Goal: Task Accomplishment & Management: Manage account settings

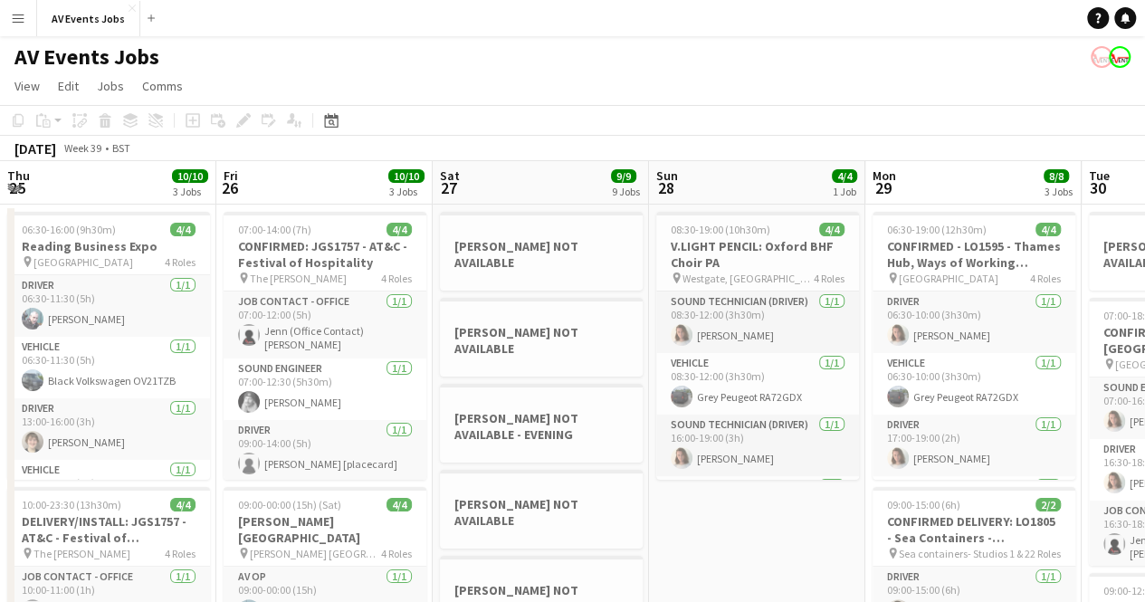
scroll to position [0, 841]
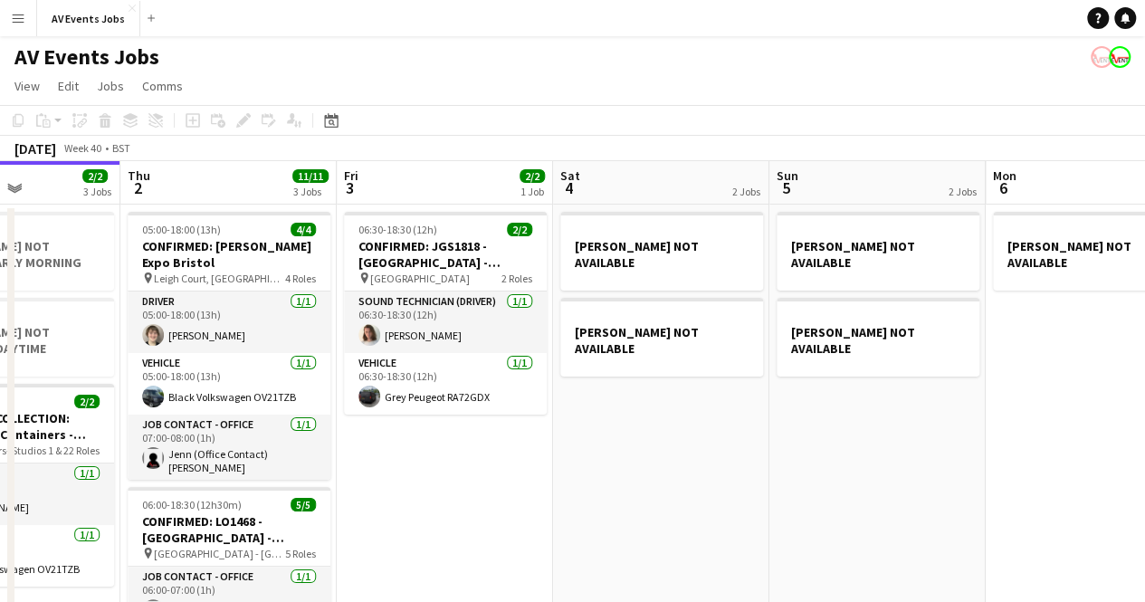
drag, startPoint x: 0, startPoint y: 0, endPoint x: 489, endPoint y: 432, distance: 652.4
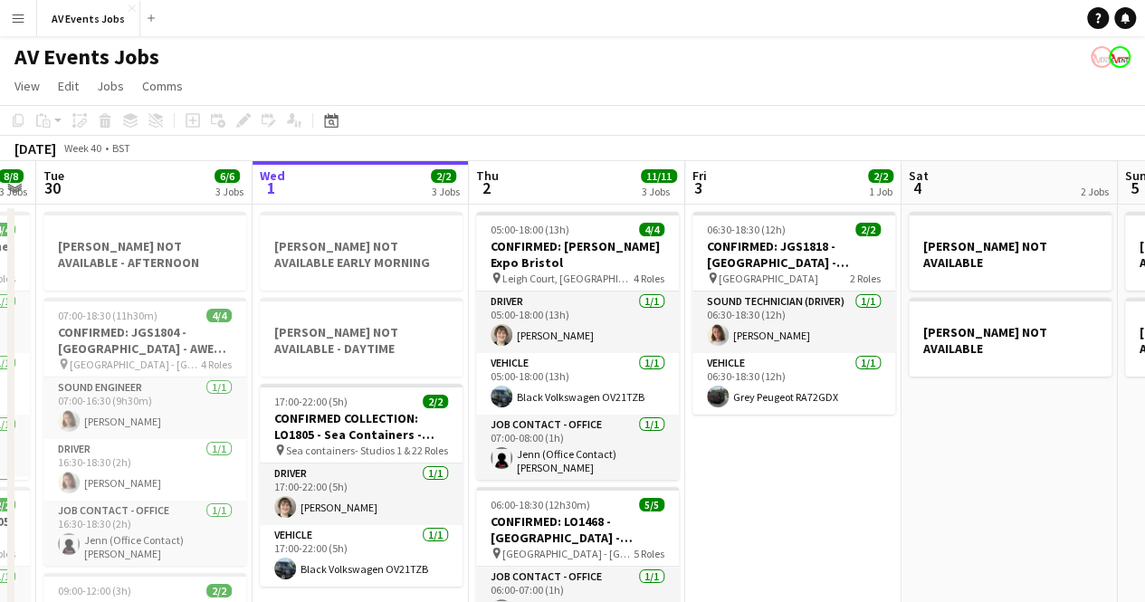
scroll to position [0, 522]
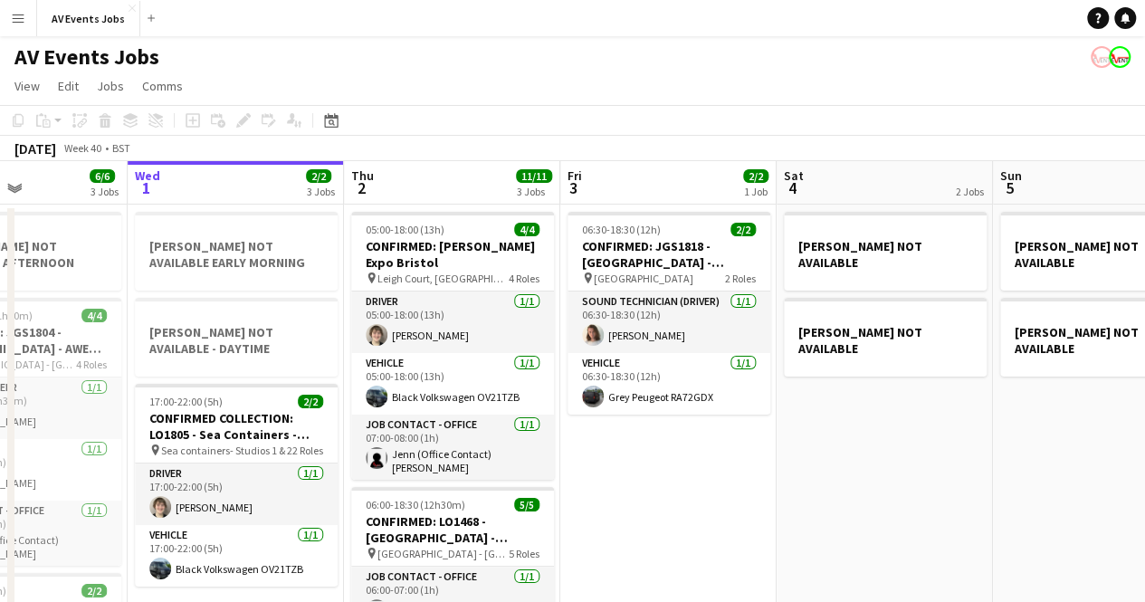
drag, startPoint x: 455, startPoint y: 426, endPoint x: 680, endPoint y: 426, distance: 224.6
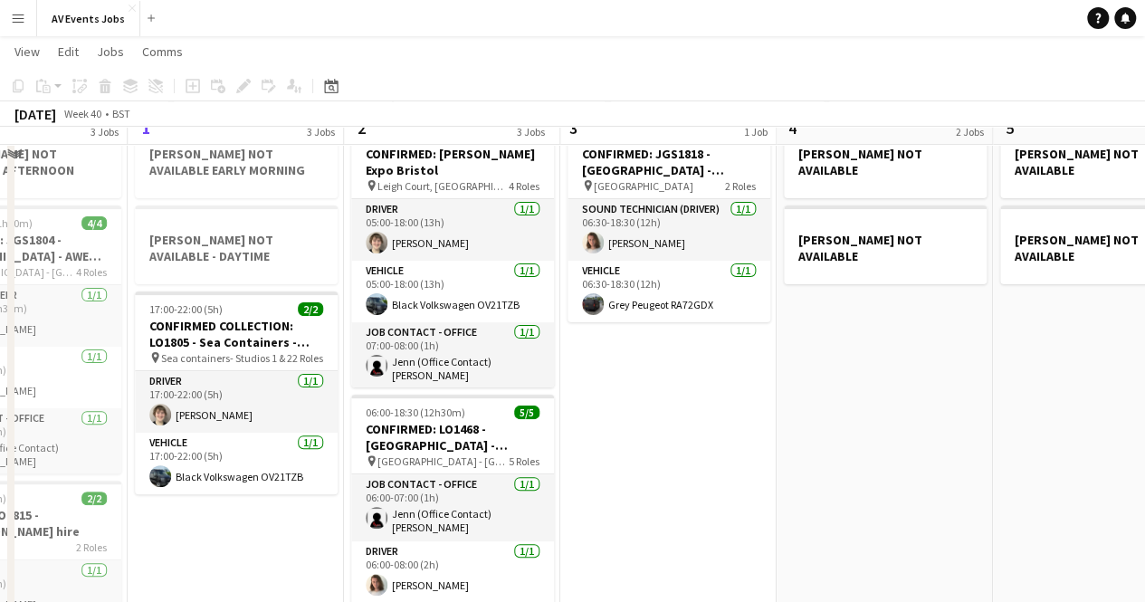
scroll to position [0, 0]
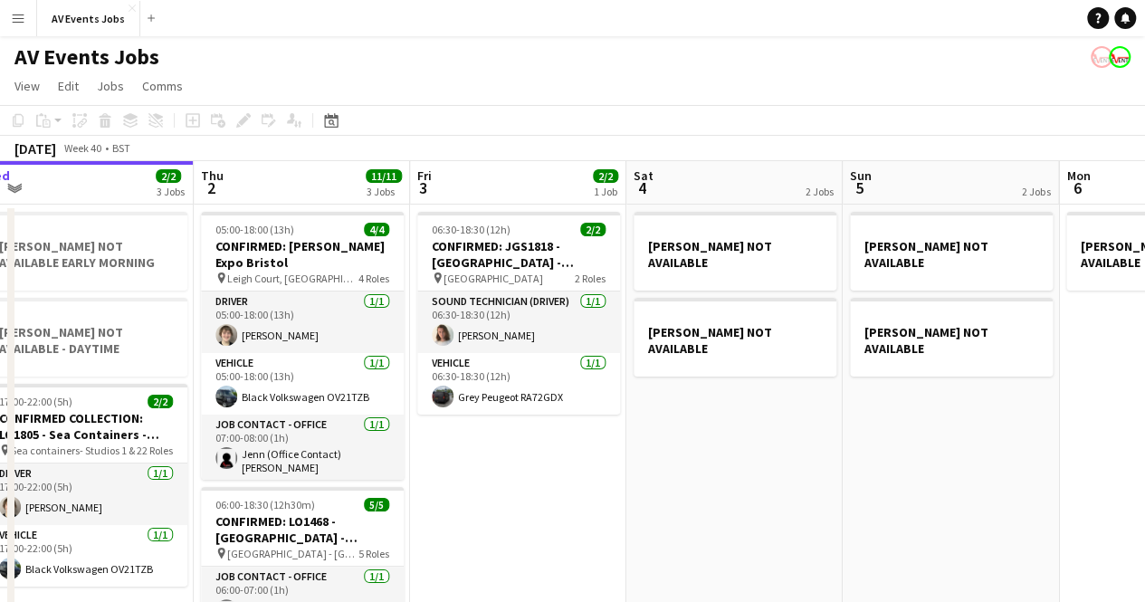
drag, startPoint x: 974, startPoint y: 497, endPoint x: 789, endPoint y: 488, distance: 185.9
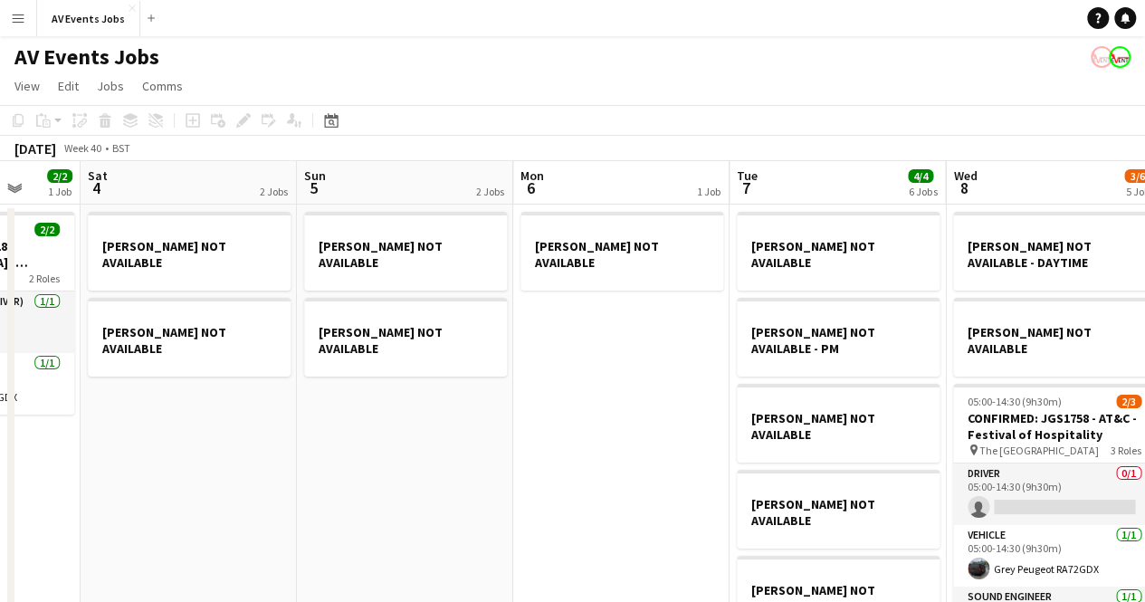
drag, startPoint x: 789, startPoint y: 488, endPoint x: 255, endPoint y: 509, distance: 533.8
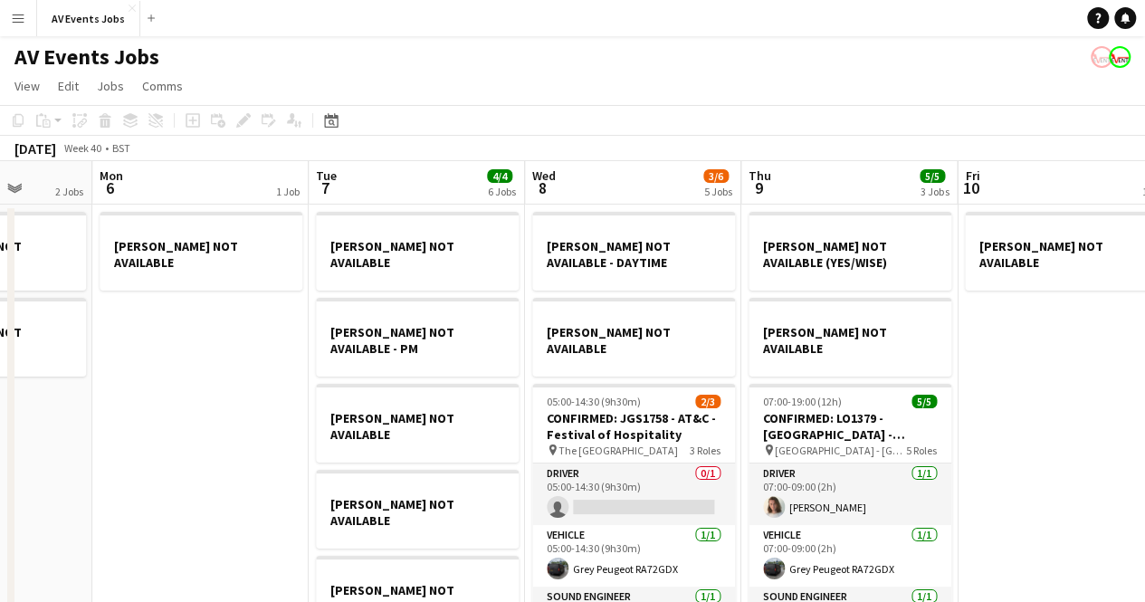
drag, startPoint x: 645, startPoint y: 405, endPoint x: 222, endPoint y: 421, distance: 423.2
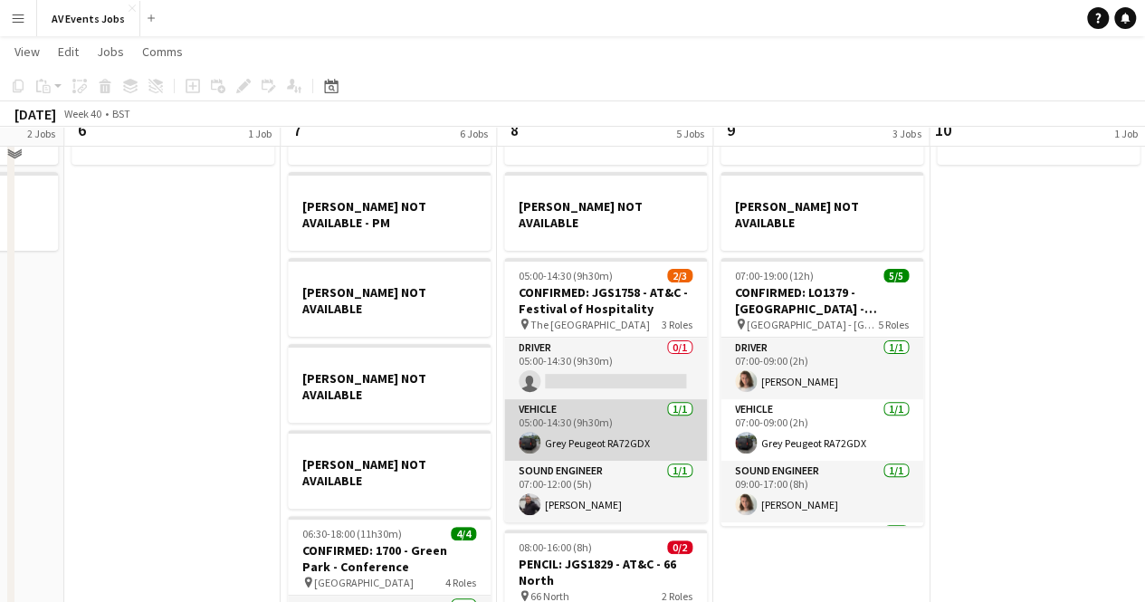
scroll to position [91, 0]
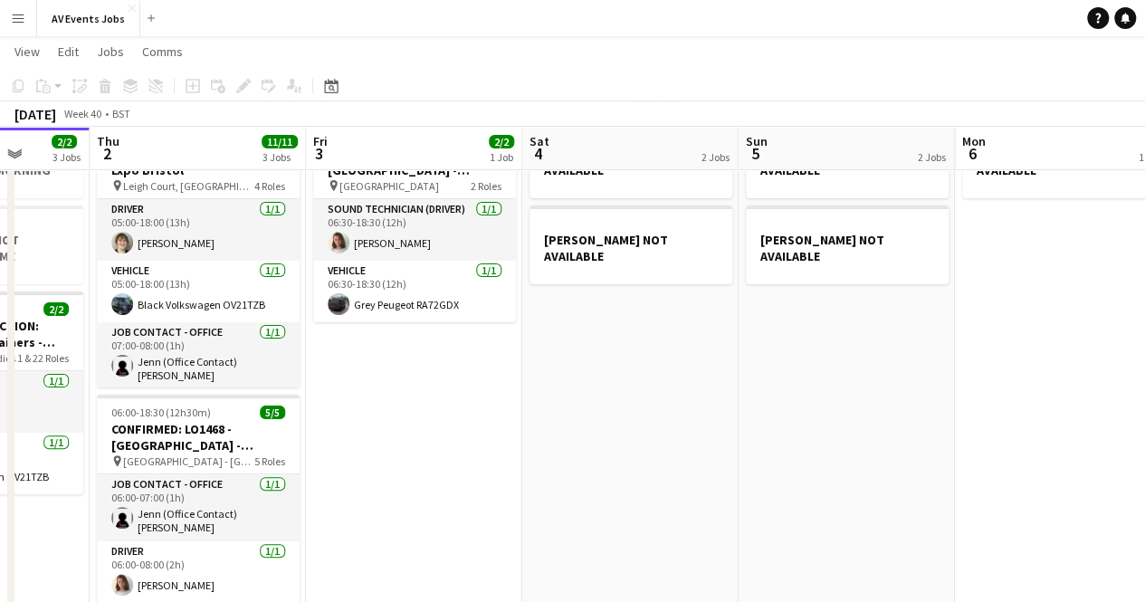
drag, startPoint x: 226, startPoint y: 320, endPoint x: 1117, endPoint y: 314, distance: 891.0
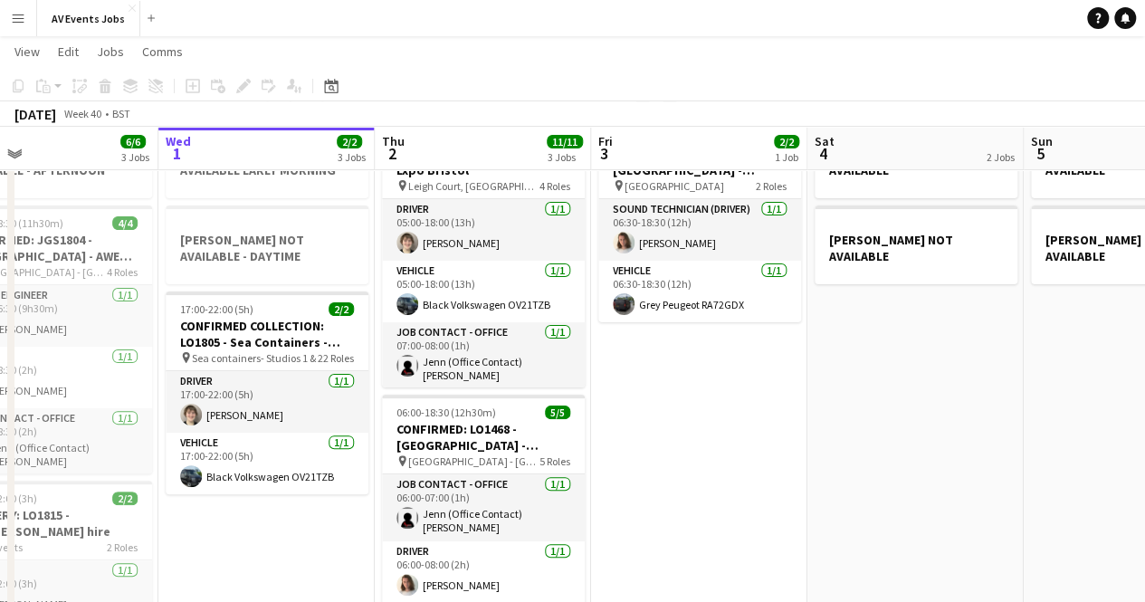
scroll to position [0, 484]
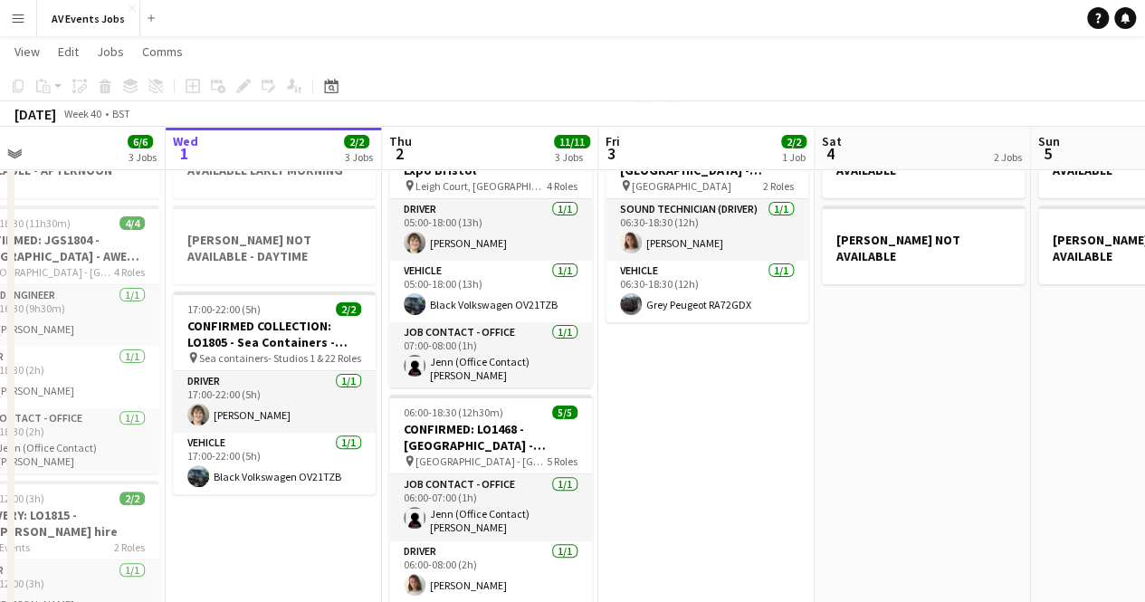
drag, startPoint x: 748, startPoint y: 411, endPoint x: 1041, endPoint y: 417, distance: 293.5
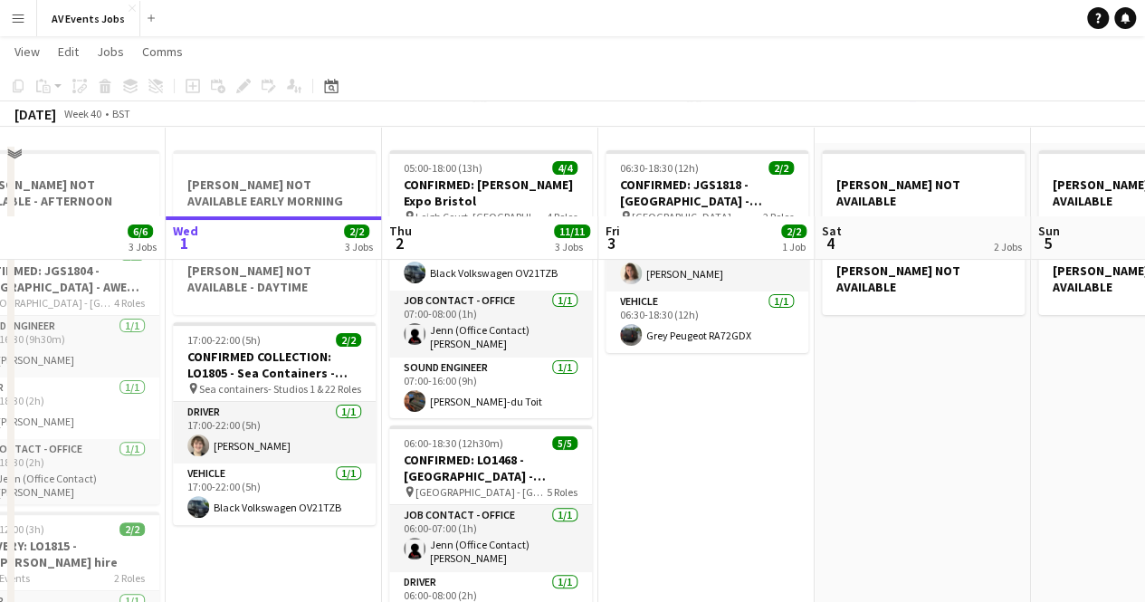
scroll to position [0, 0]
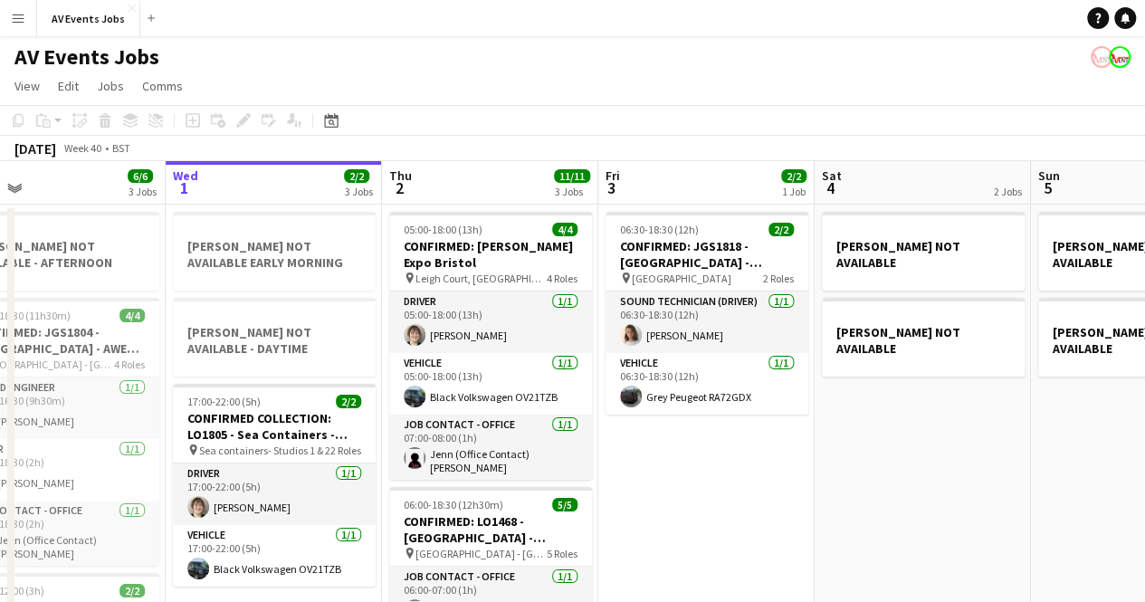
drag, startPoint x: 752, startPoint y: 485, endPoint x: 750, endPoint y: 426, distance: 58.9
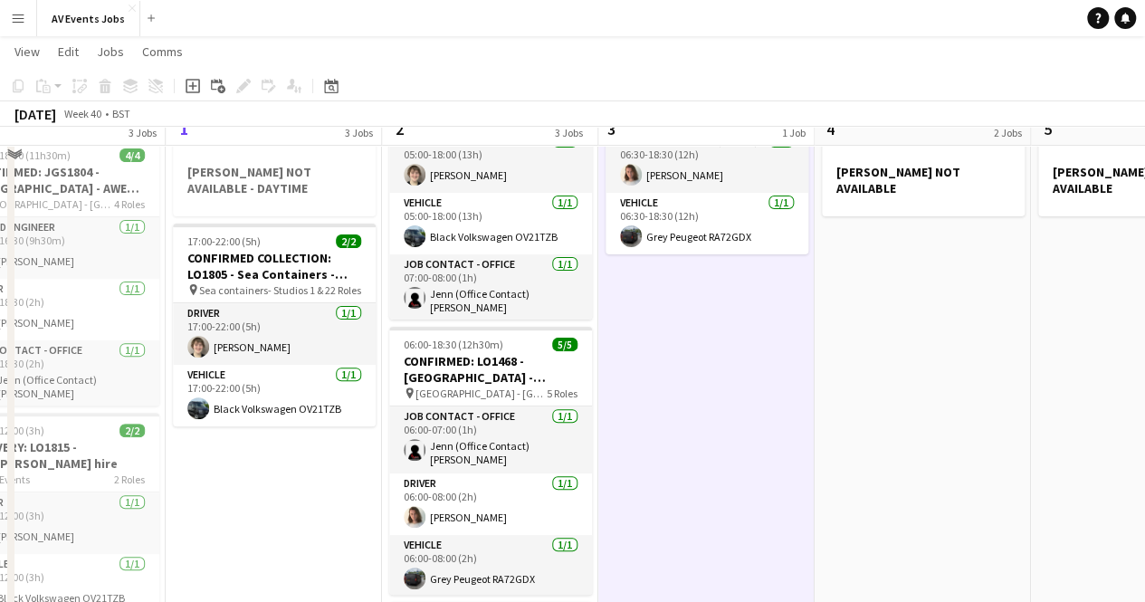
scroll to position [68, 0]
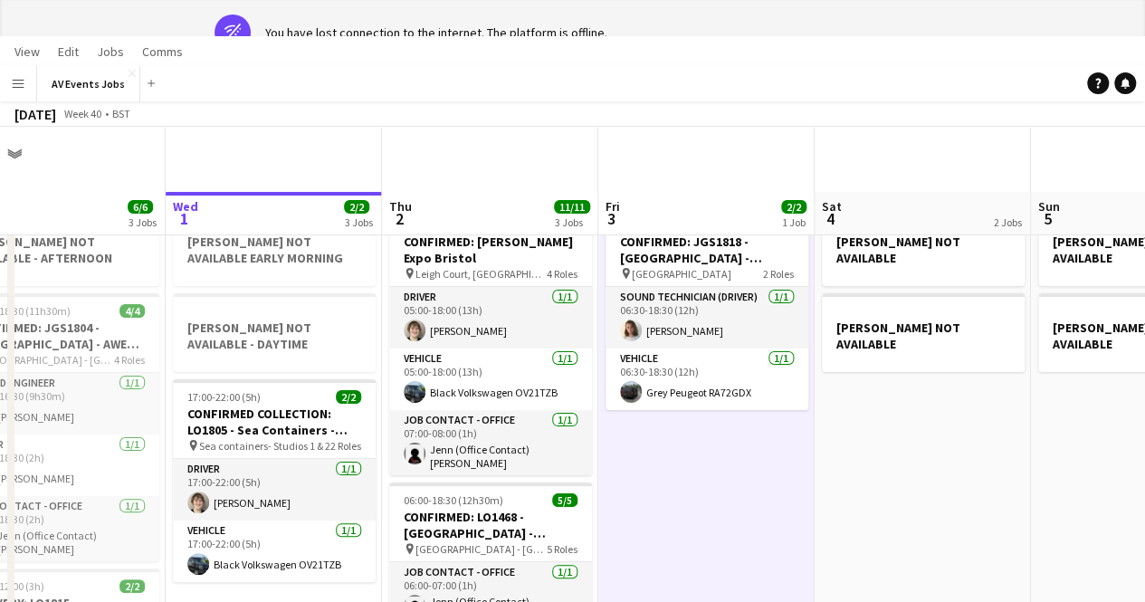
click at [455, 514] on app-calendar-viewport "Sun 28 4/4 1 Job Mon 29 8/8 3 Jobs Tue 30 6/6 3 Jobs Wed 1 2/2 3 Jobs Thu 2 11/…" at bounding box center [572, 549] width 1145 height 963
click at [790, 426] on app-calendar-viewport "Sun 28 4/4 1 Job Mon 29 8/8 3 Jobs Tue 30 6/6 3 Jobs Wed 1 2/2 3 Jobs Thu 2 11/…" at bounding box center [572, 549] width 1145 height 963
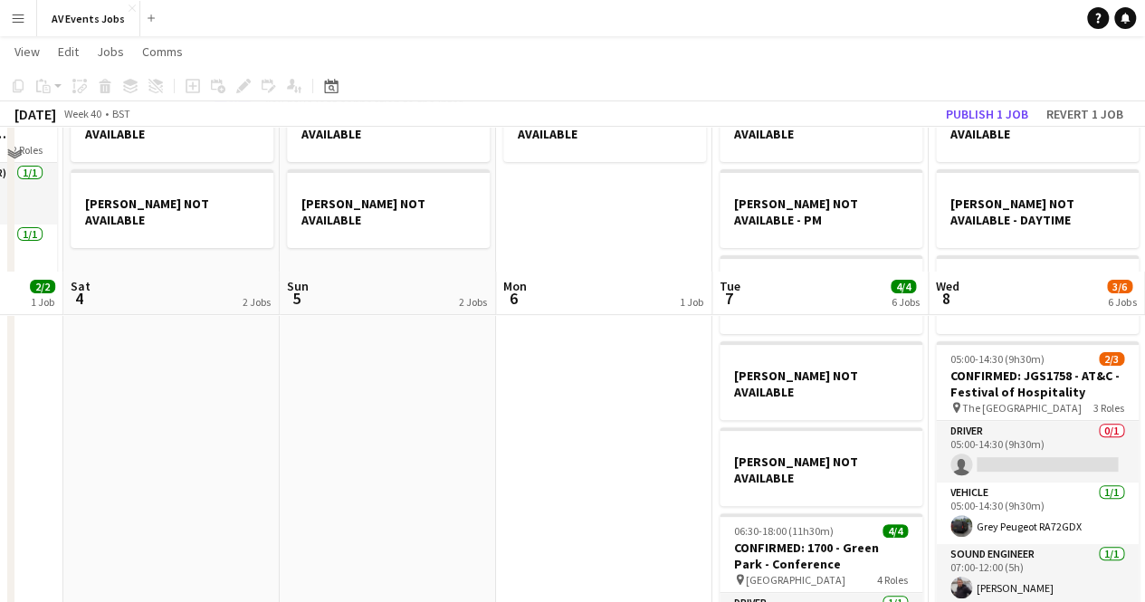
scroll to position [0, 0]
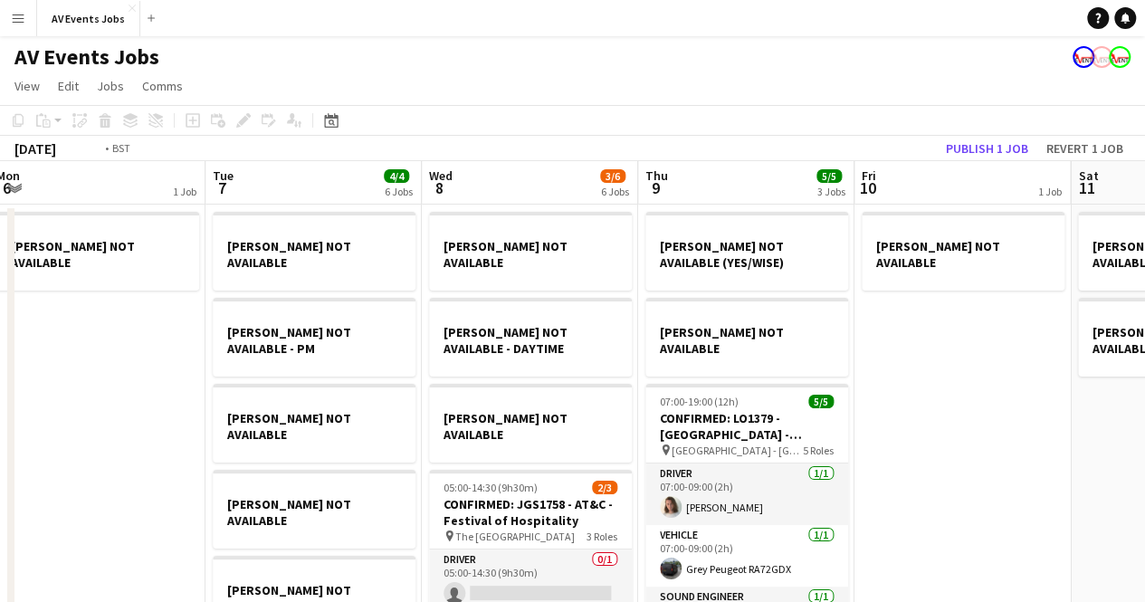
drag, startPoint x: 641, startPoint y: 460, endPoint x: 129, endPoint y: 461, distance: 512.5
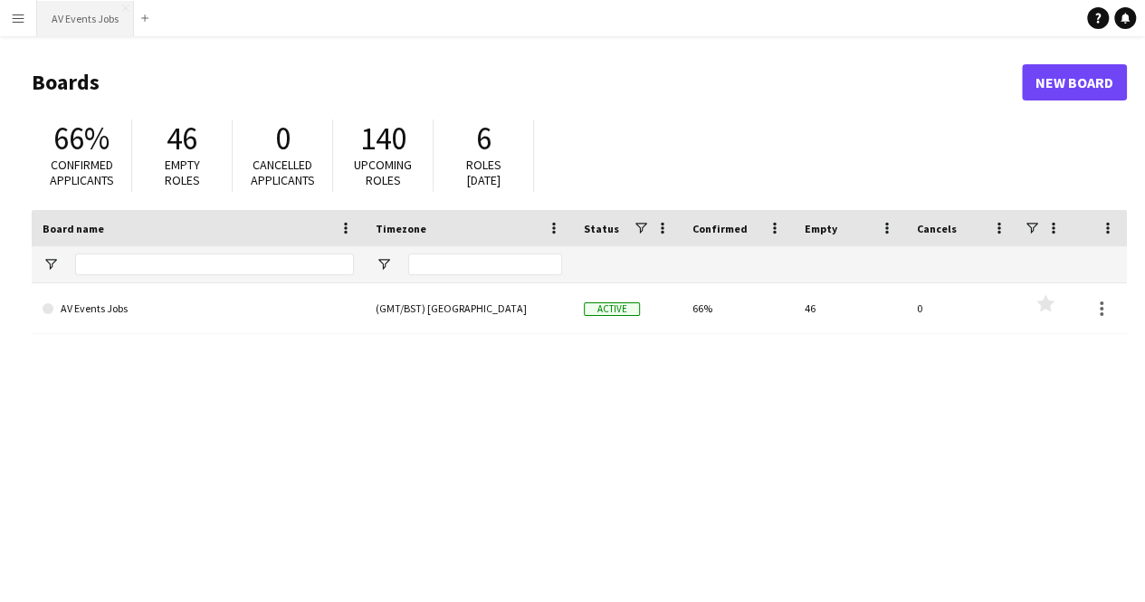
click at [87, 19] on button "AV Events Jobs Close" at bounding box center [85, 18] width 97 height 35
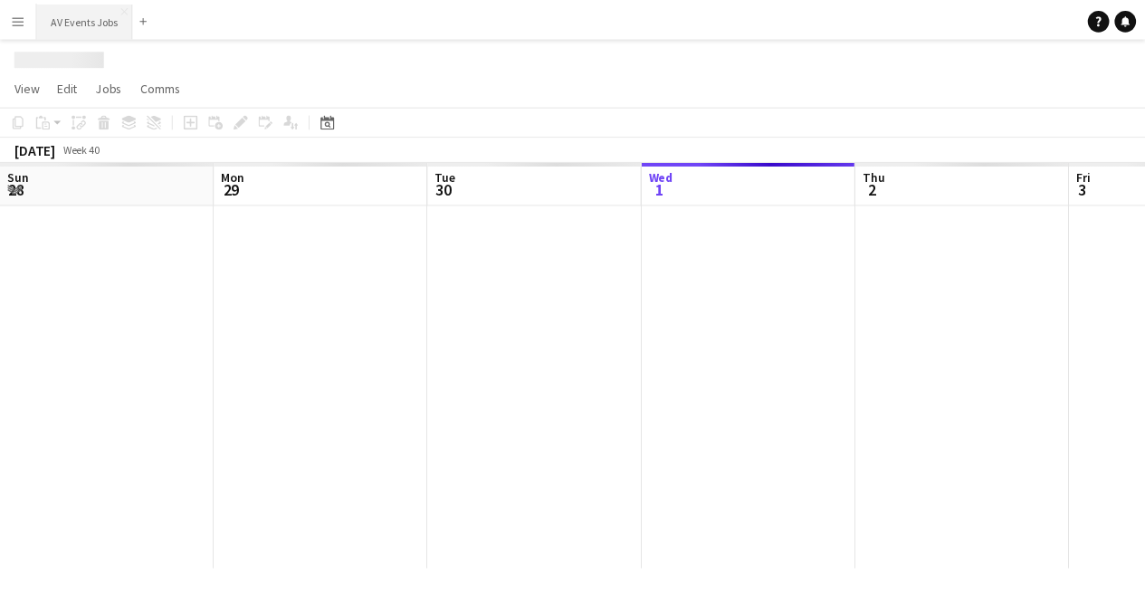
scroll to position [0, 433]
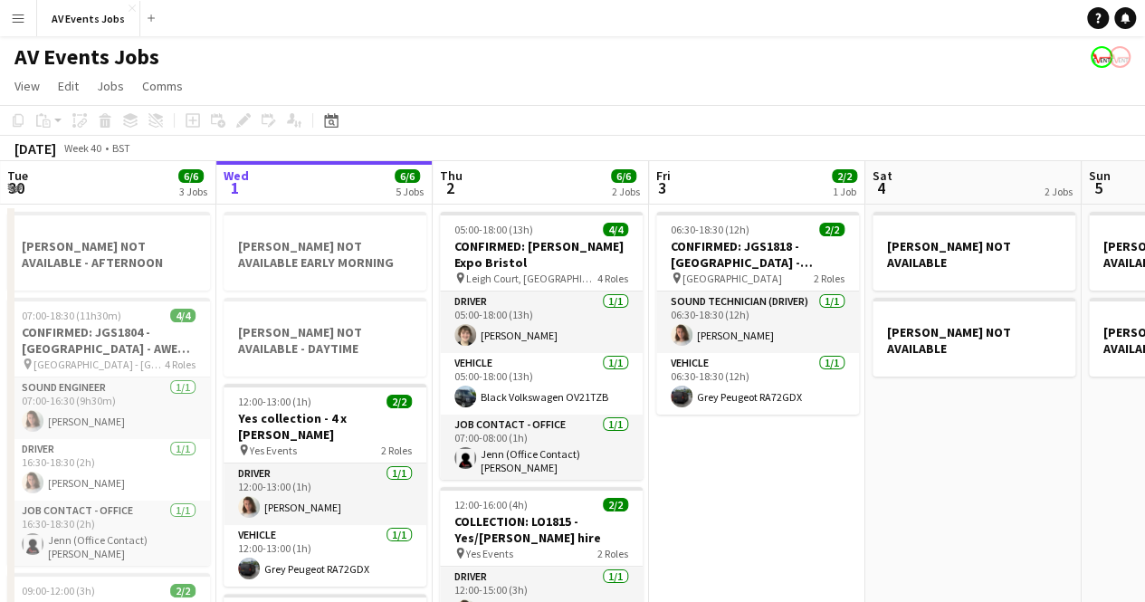
click at [11, 12] on app-icon "Menu" at bounding box center [18, 18] width 14 height 14
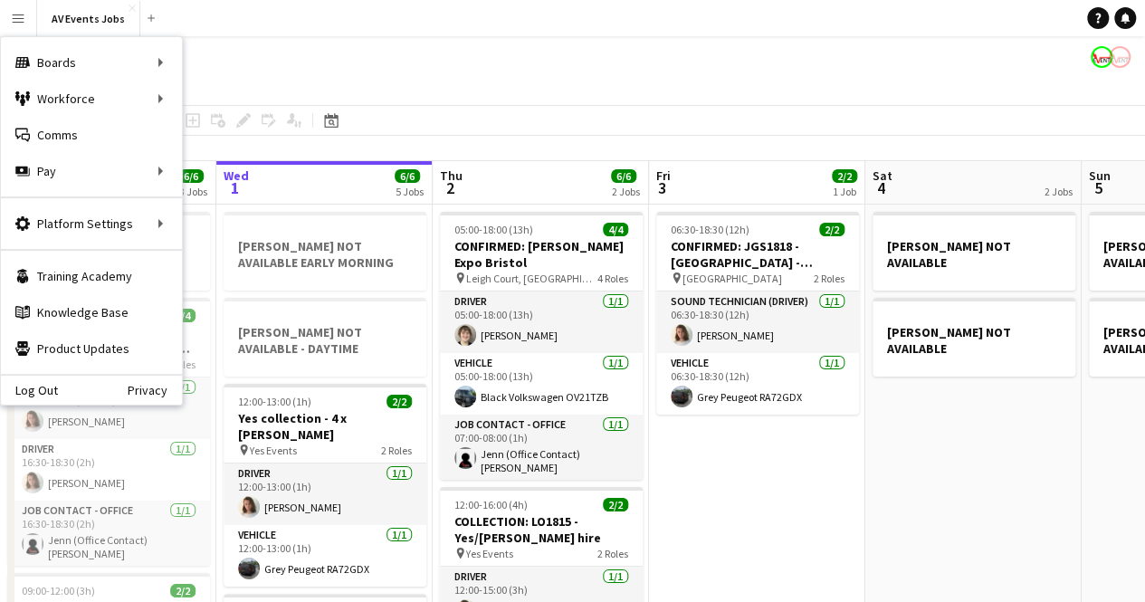
click at [599, 74] on app-page-menu "View Day view expanded Day view collapsed Month view Date picker Jump to today …" at bounding box center [572, 88] width 1145 height 34
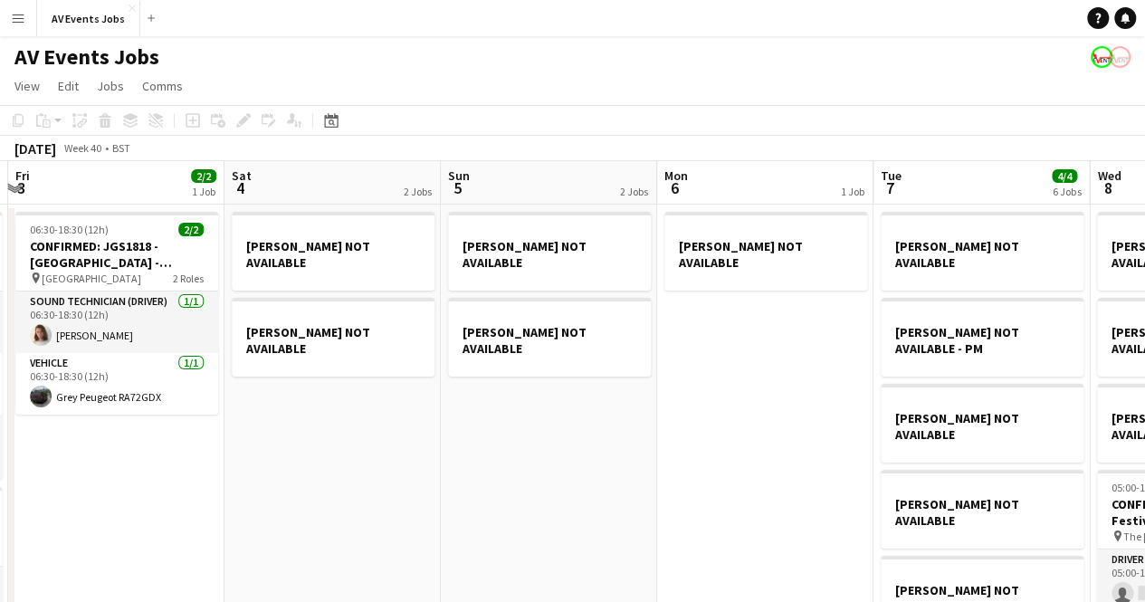
drag, startPoint x: 1047, startPoint y: 457, endPoint x: 141, endPoint y: 455, distance: 905.5
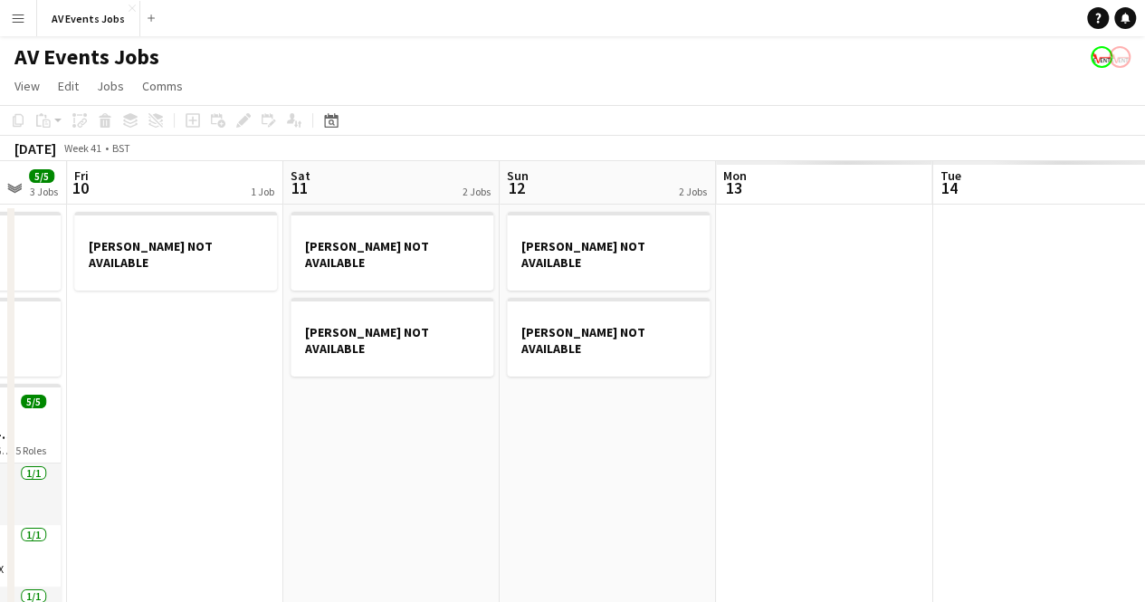
scroll to position [0, 728]
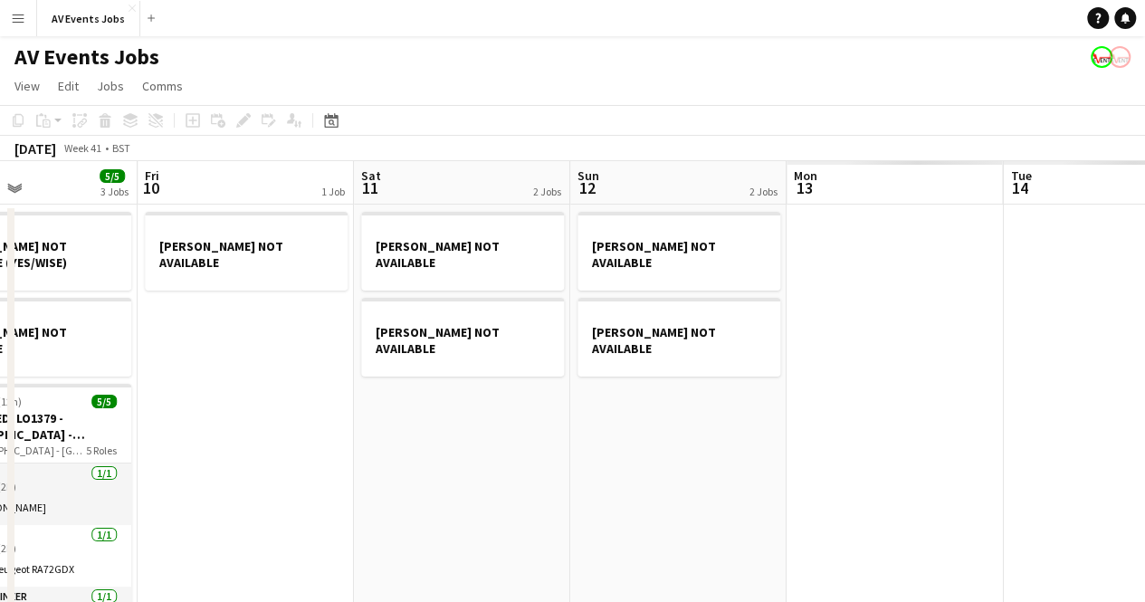
drag, startPoint x: 1115, startPoint y: 172, endPoint x: 0, endPoint y: 172, distance: 1114.7
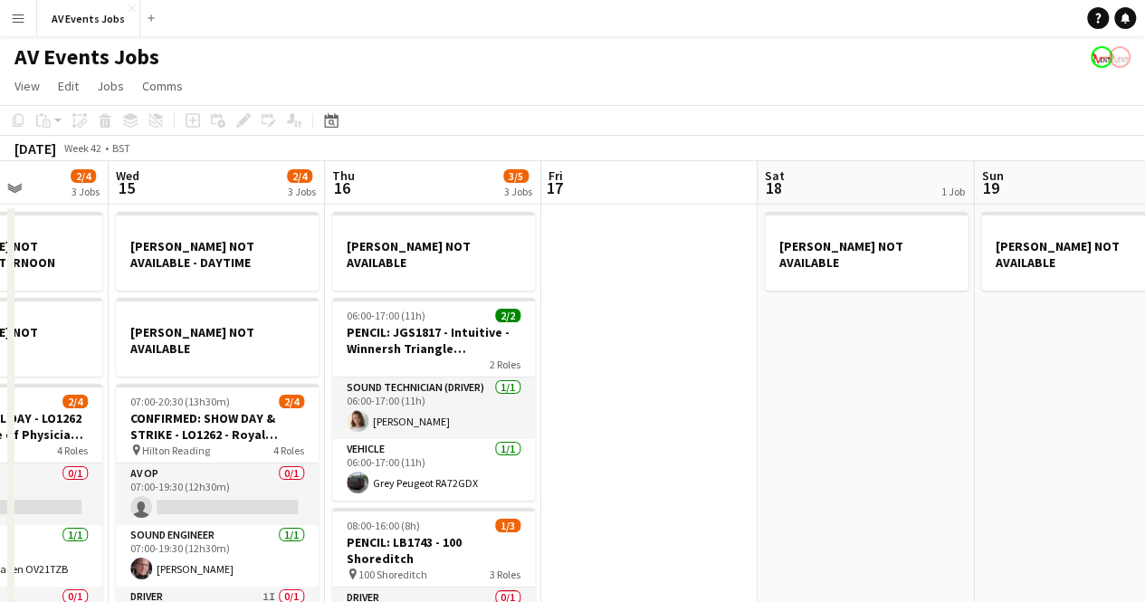
drag, startPoint x: 764, startPoint y: 385, endPoint x: 0, endPoint y: 445, distance: 766.6
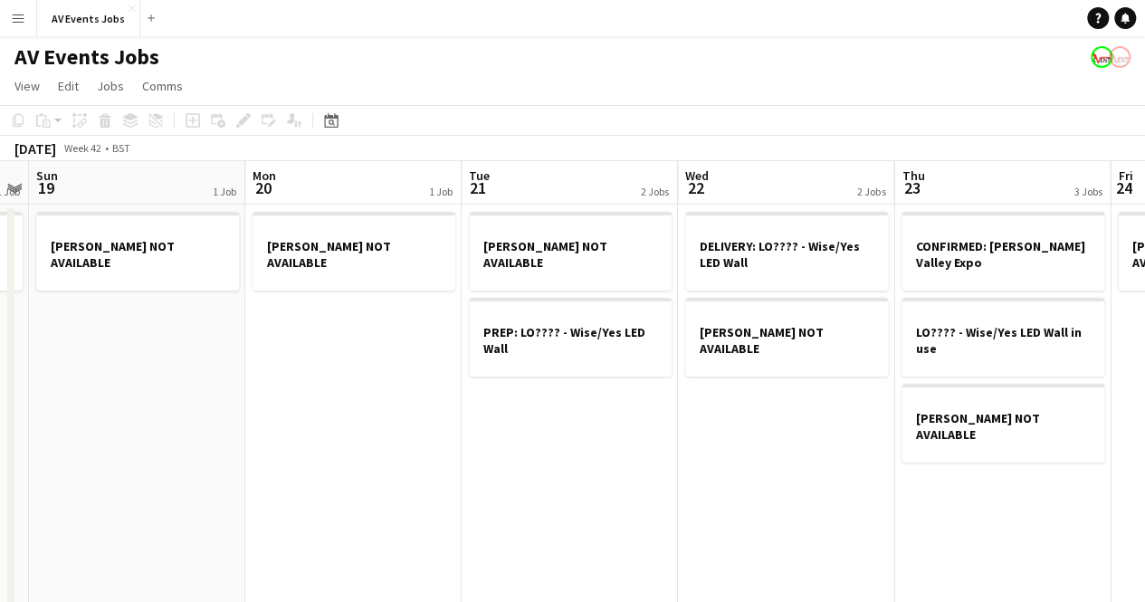
drag, startPoint x: 1060, startPoint y: 376, endPoint x: 77, endPoint y: 424, distance: 984.6
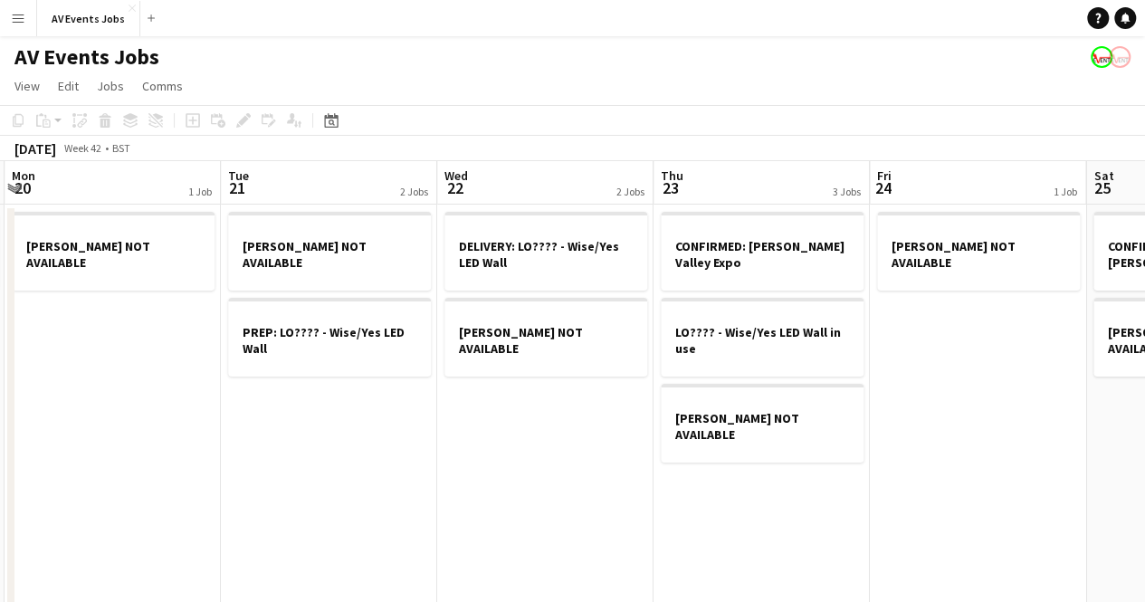
scroll to position [0, 646]
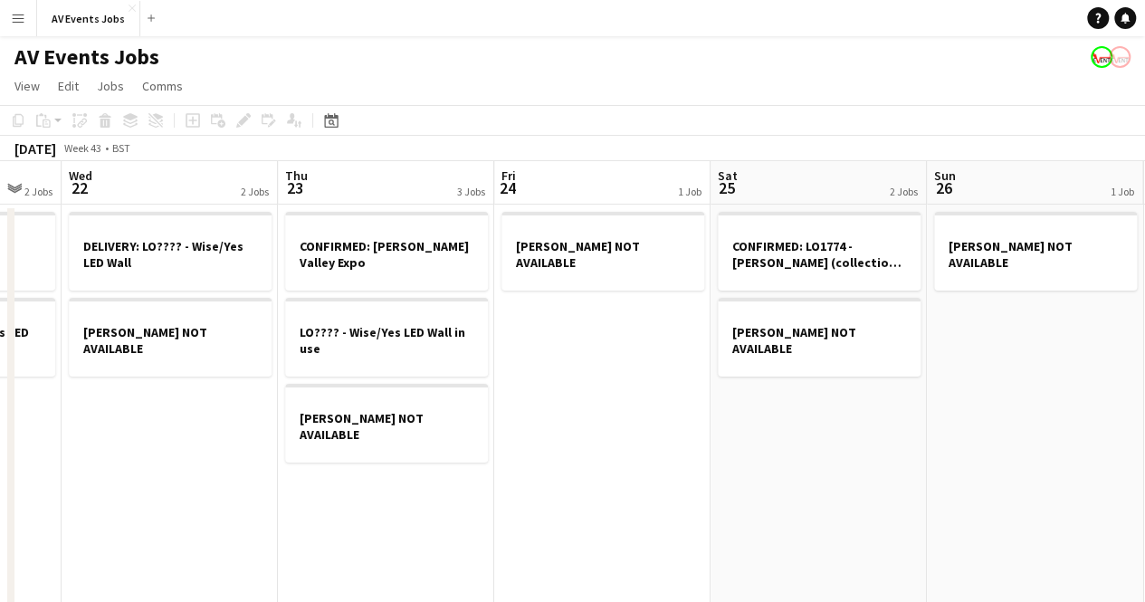
drag, startPoint x: 1069, startPoint y: 465, endPoint x: 445, endPoint y: 464, distance: 623.9
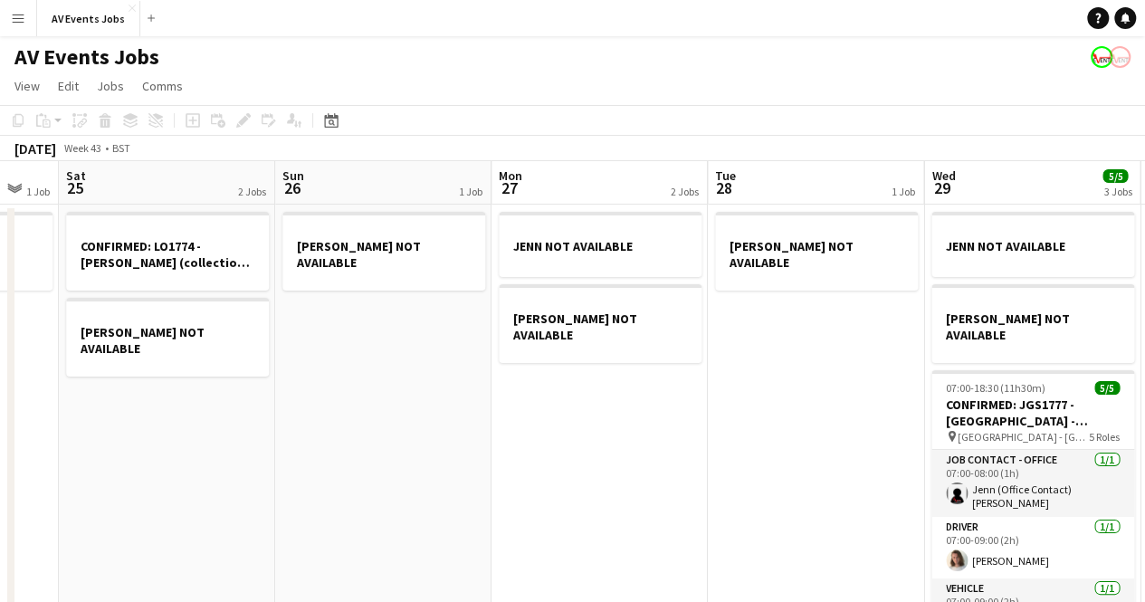
scroll to position [0, 809]
drag, startPoint x: 646, startPoint y: 472, endPoint x: 396, endPoint y: 474, distance: 249.9
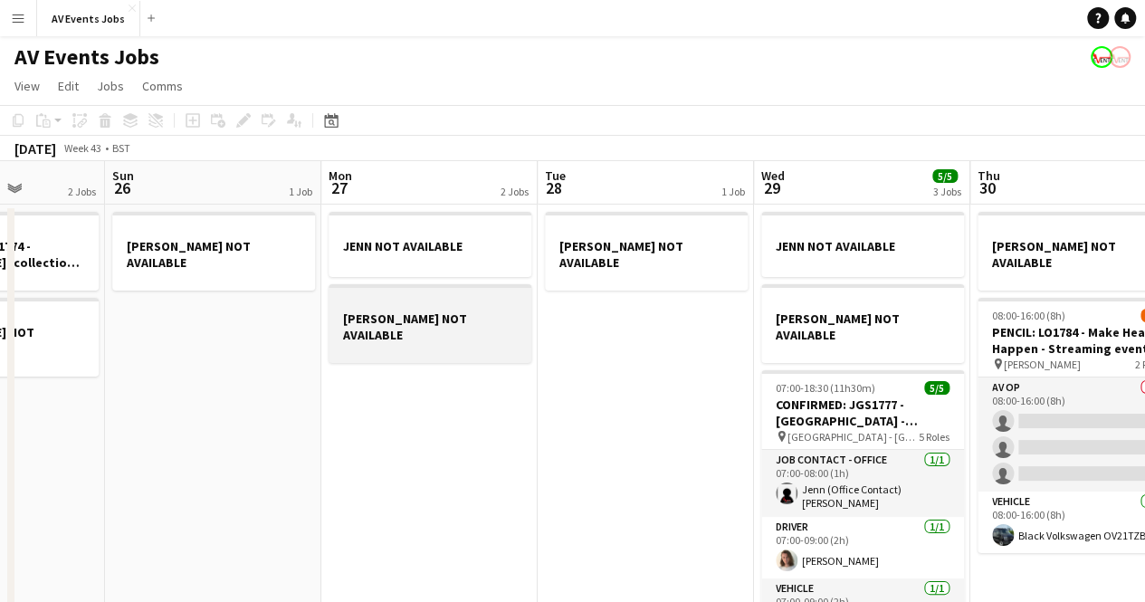
drag, startPoint x: 797, startPoint y: 380, endPoint x: 482, endPoint y: 287, distance: 328.6
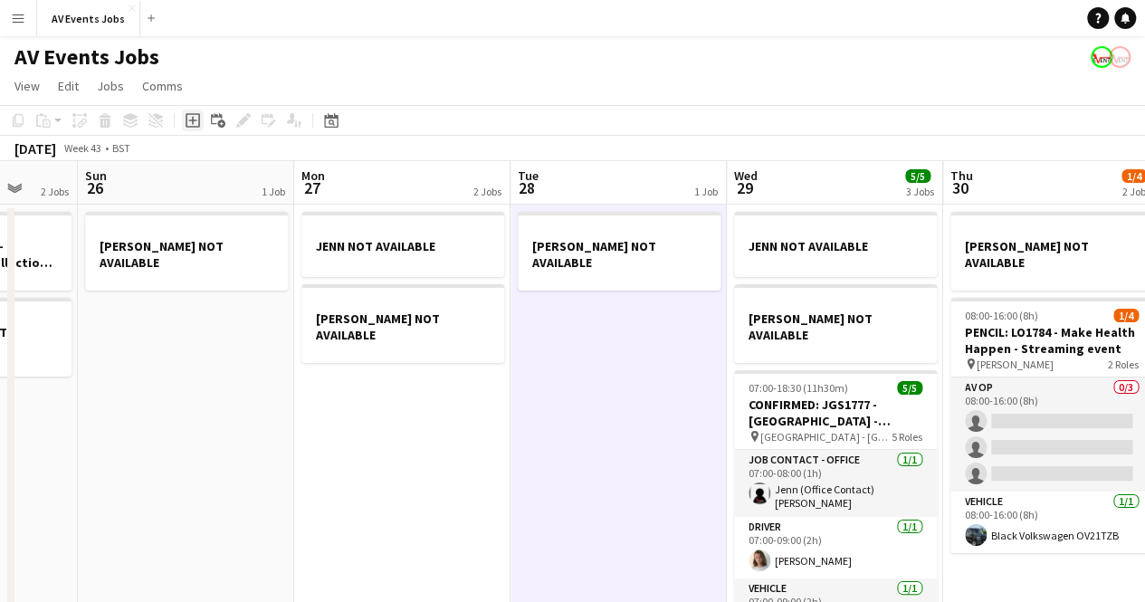
click at [194, 120] on icon "Add job" at bounding box center [193, 120] width 14 height 14
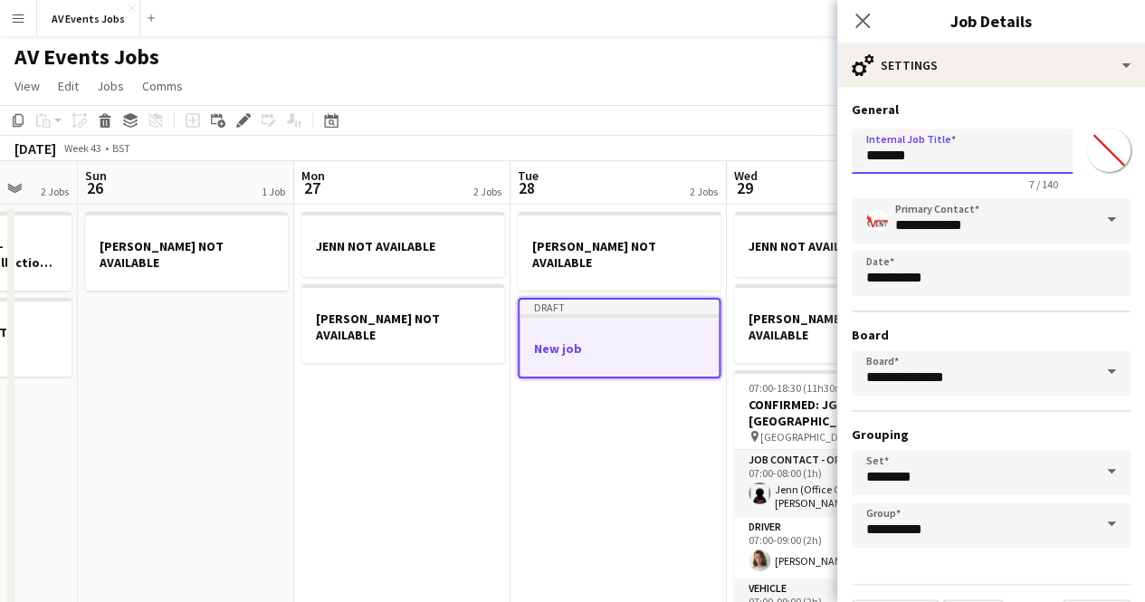
drag, startPoint x: 963, startPoint y: 160, endPoint x: 784, endPoint y: 164, distance: 178.4
click at [784, 164] on body "Menu Boards Boards Boards All jobs Status Workforce Workforce My Workforce Recr…" at bounding box center [572, 553] width 1145 height 1107
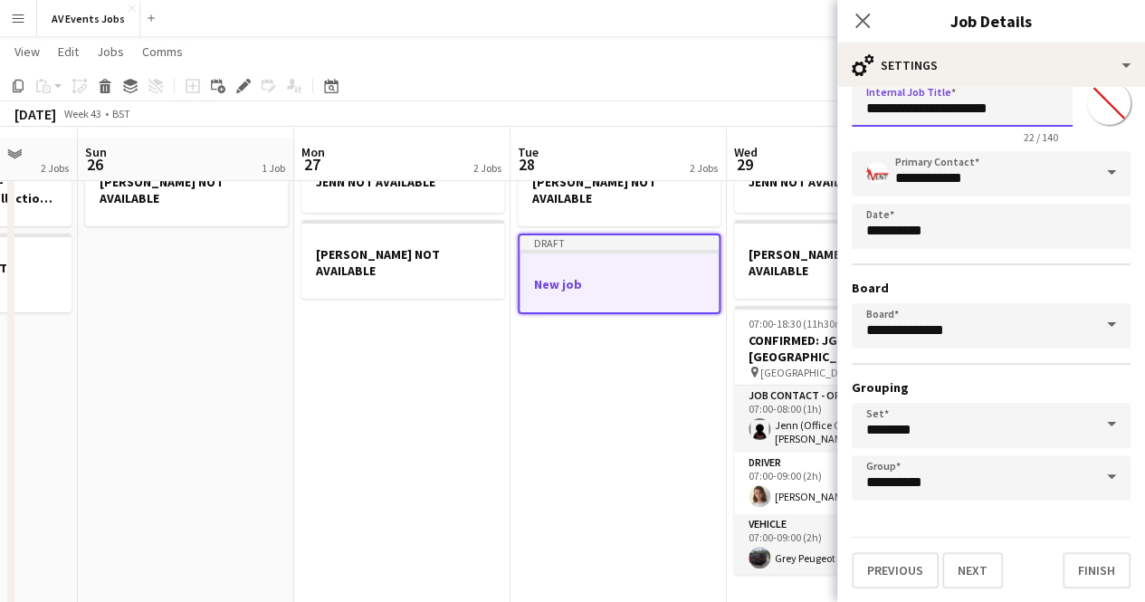
scroll to position [91, 0]
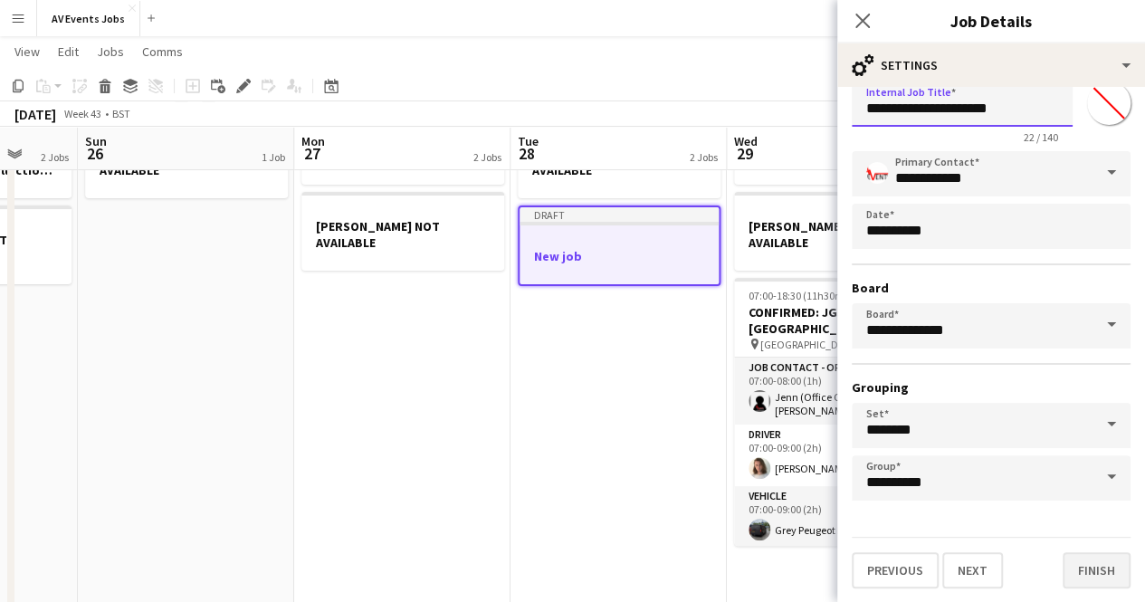
type input "**********"
click at [1085, 566] on button "Finish" at bounding box center [1097, 570] width 68 height 36
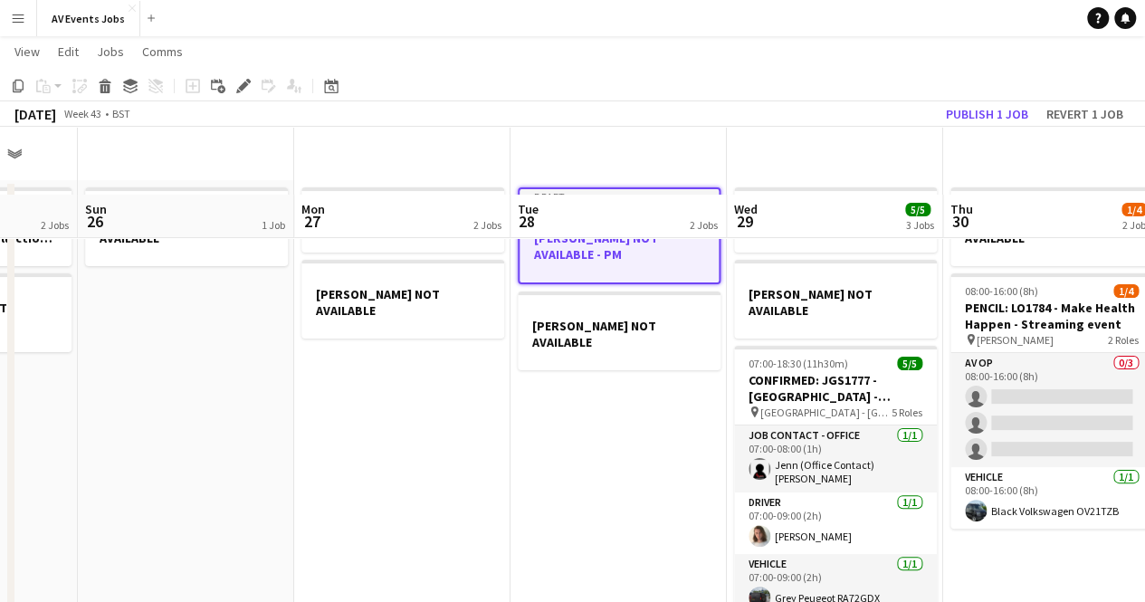
scroll to position [0, 0]
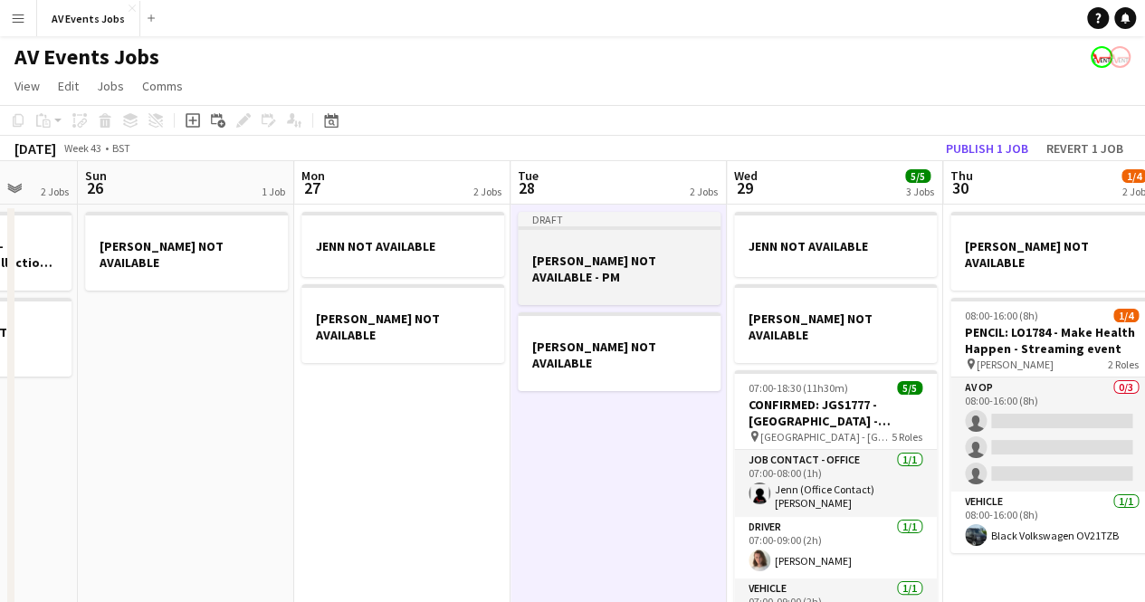
click at [655, 250] on div at bounding box center [619, 244] width 203 height 14
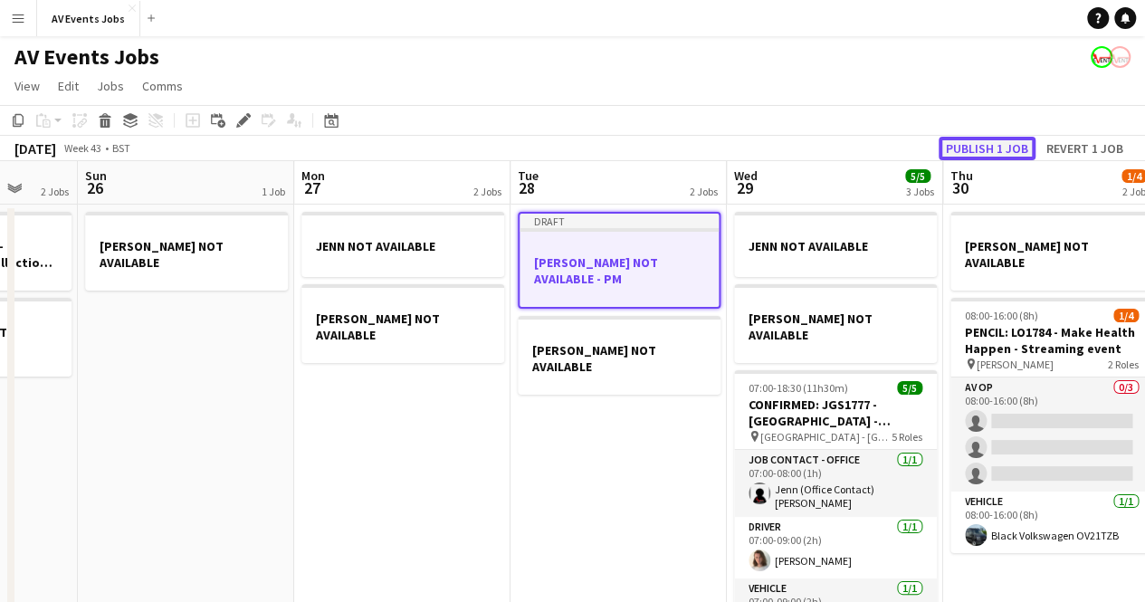
click at [987, 142] on button "Publish 1 job" at bounding box center [987, 149] width 97 height 24
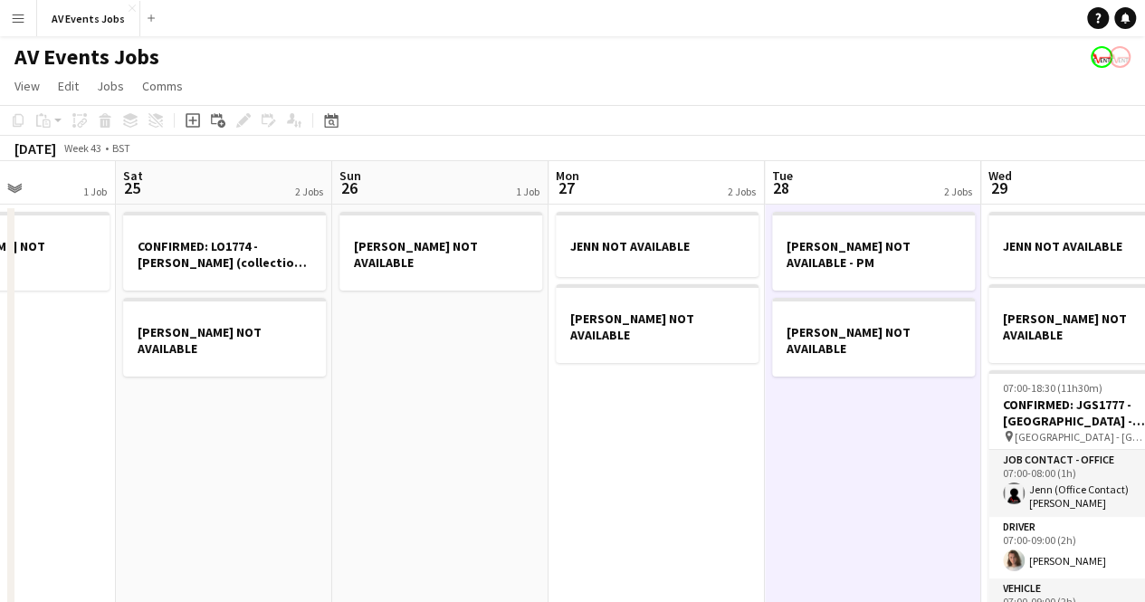
drag, startPoint x: 155, startPoint y: 294, endPoint x: 1158, endPoint y: 314, distance: 1003.5
click at [1145, 314] on html "Menu Boards Boards Boards All jobs Status Workforce Workforce My Workforce Recr…" at bounding box center [572, 553] width 1145 height 1107
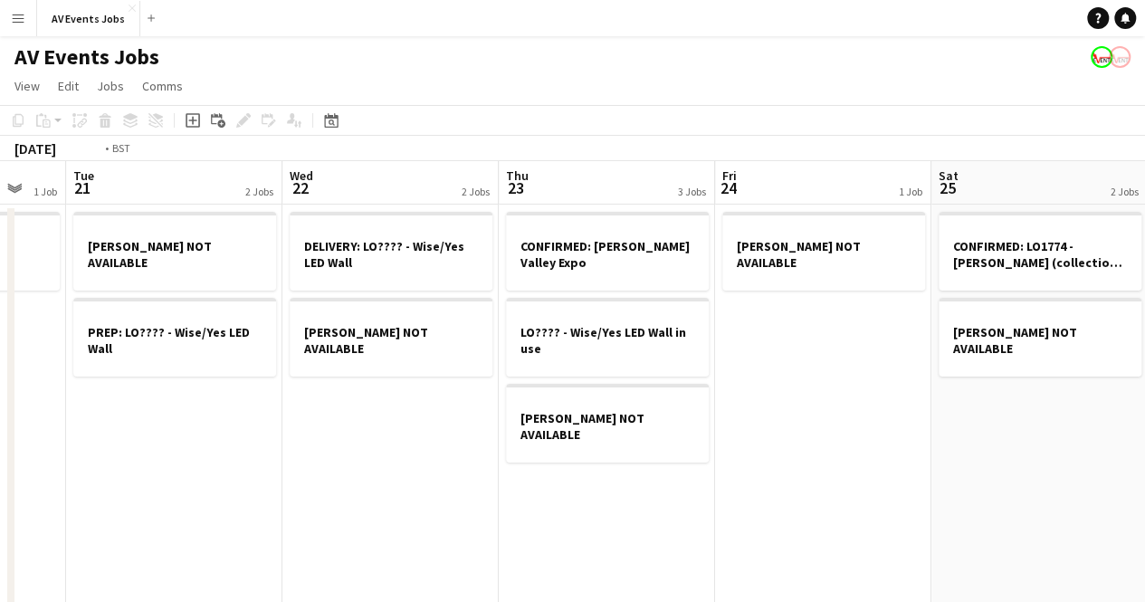
drag, startPoint x: 187, startPoint y: 400, endPoint x: 1145, endPoint y: 424, distance: 958.3
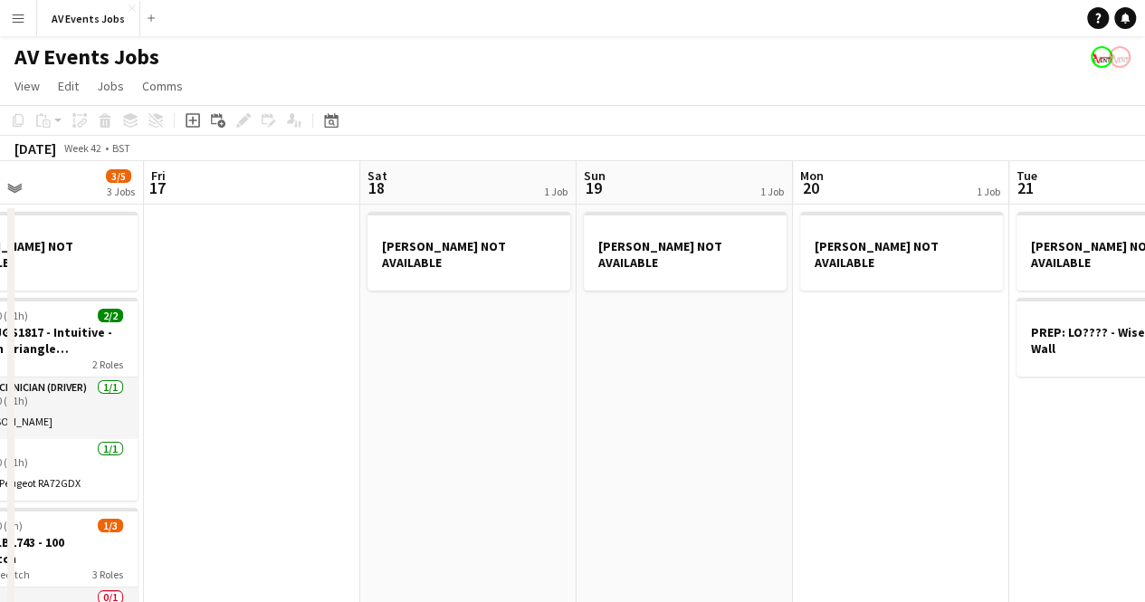
drag, startPoint x: 302, startPoint y: 392, endPoint x: 1069, endPoint y: 392, distance: 767.0
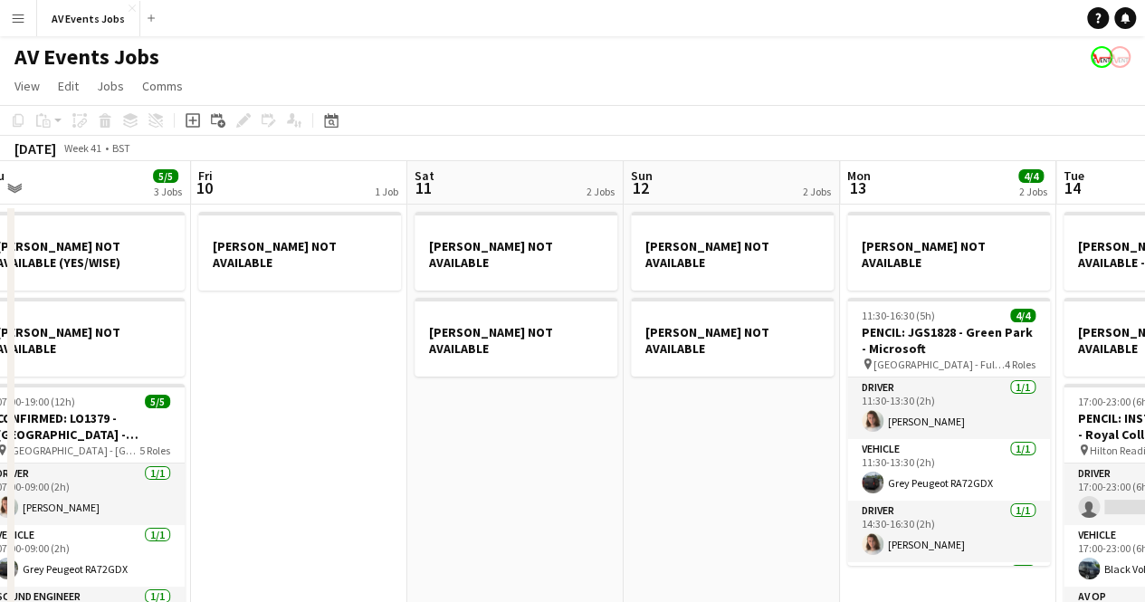
scroll to position [0, 414]
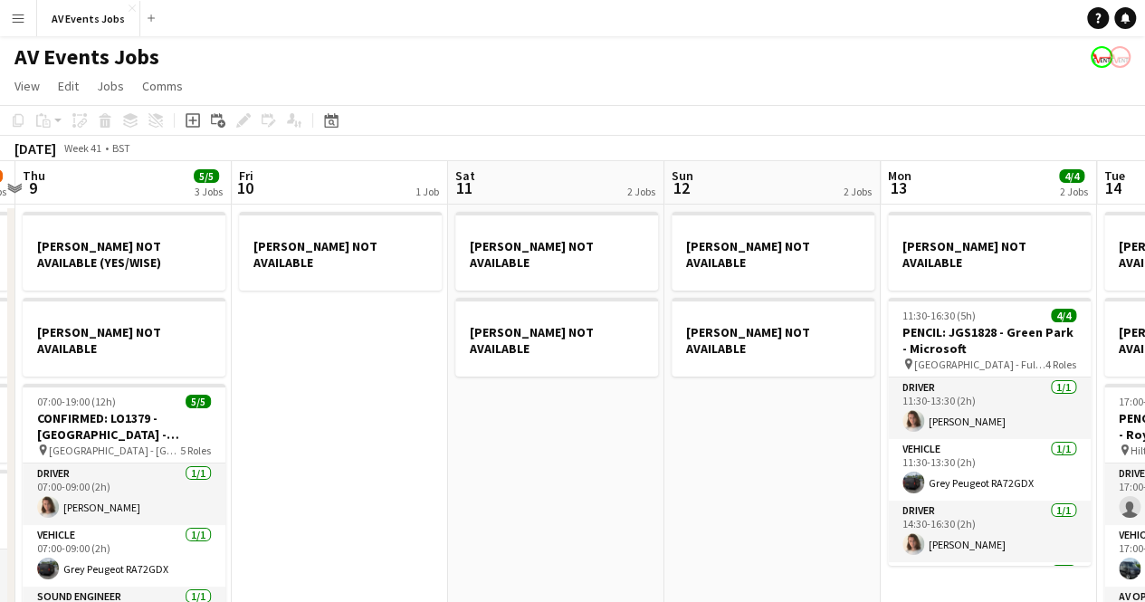
drag, startPoint x: 163, startPoint y: 569, endPoint x: 768, endPoint y: 530, distance: 606.1
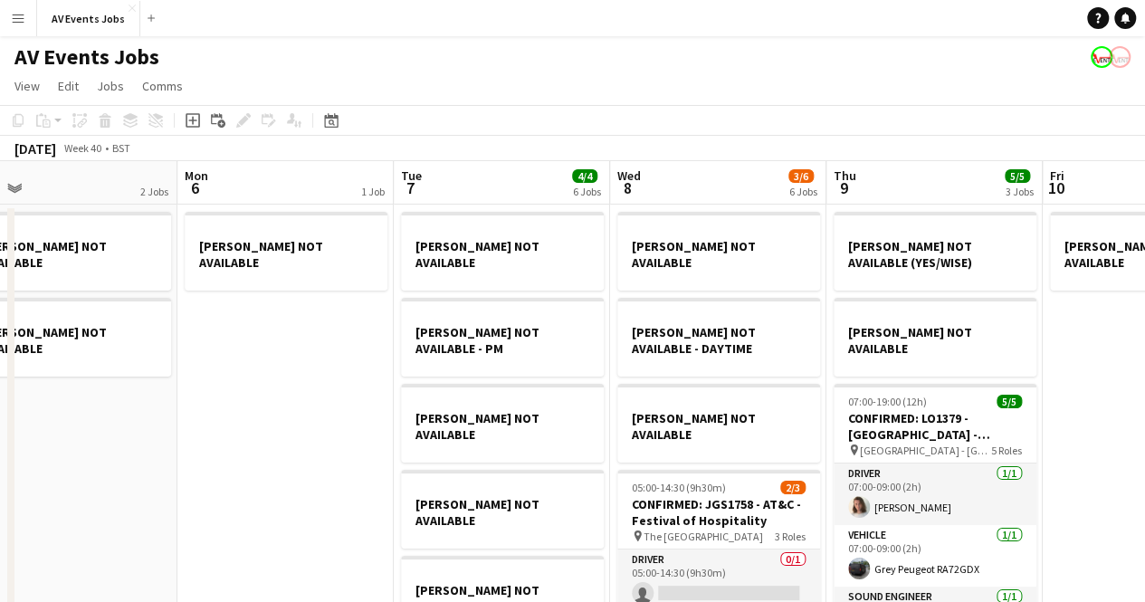
drag, startPoint x: 281, startPoint y: 404, endPoint x: 1090, endPoint y: 370, distance: 810.2
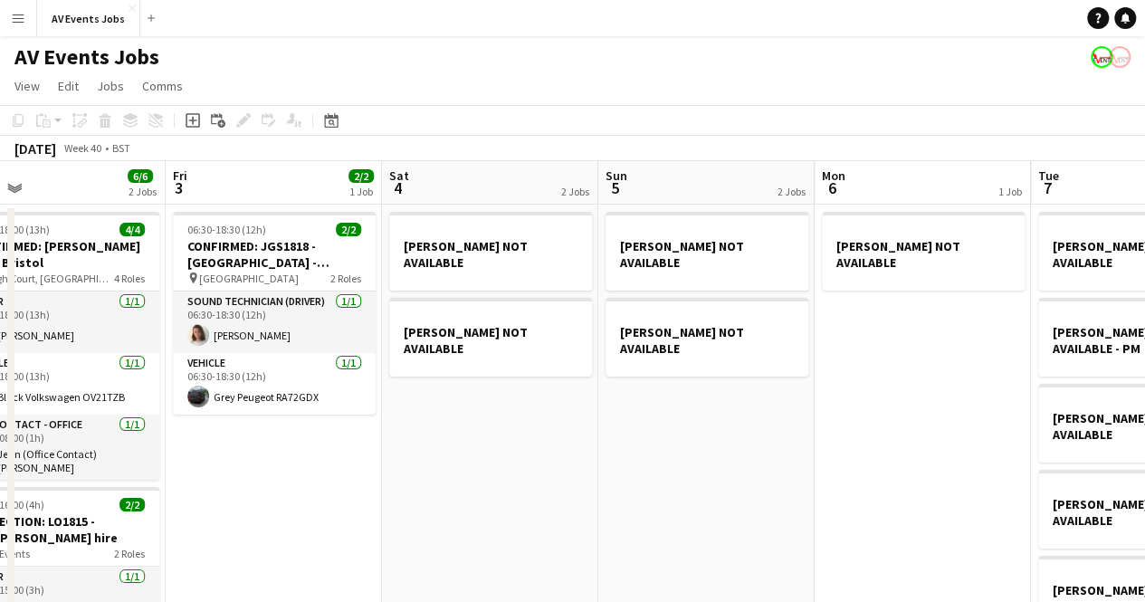
drag, startPoint x: 729, startPoint y: 363, endPoint x: 1099, endPoint y: 377, distance: 370.6
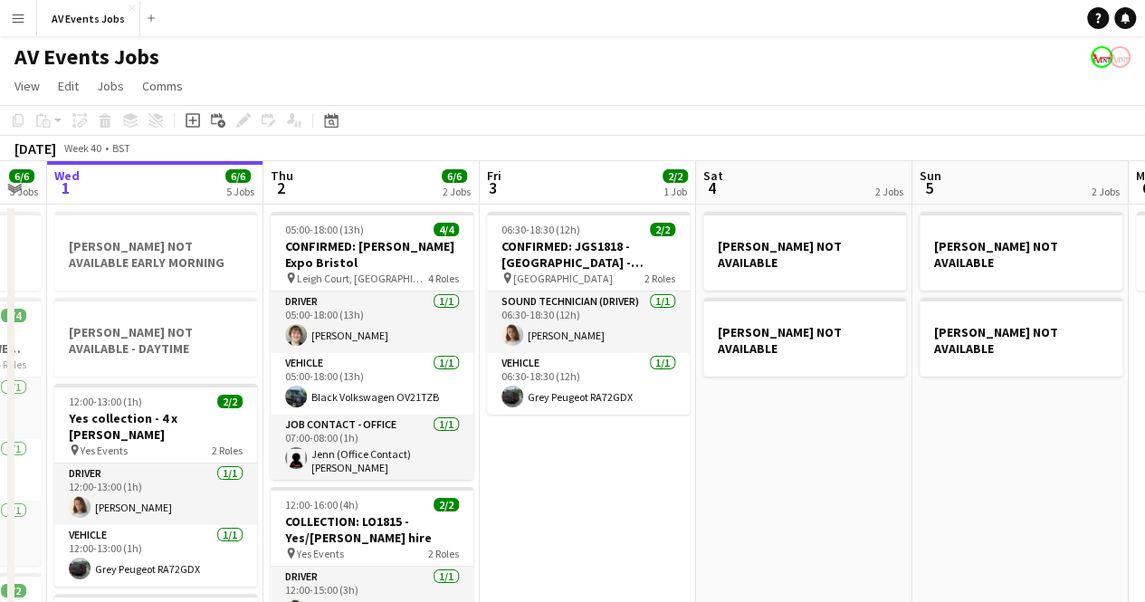
scroll to position [0, 382]
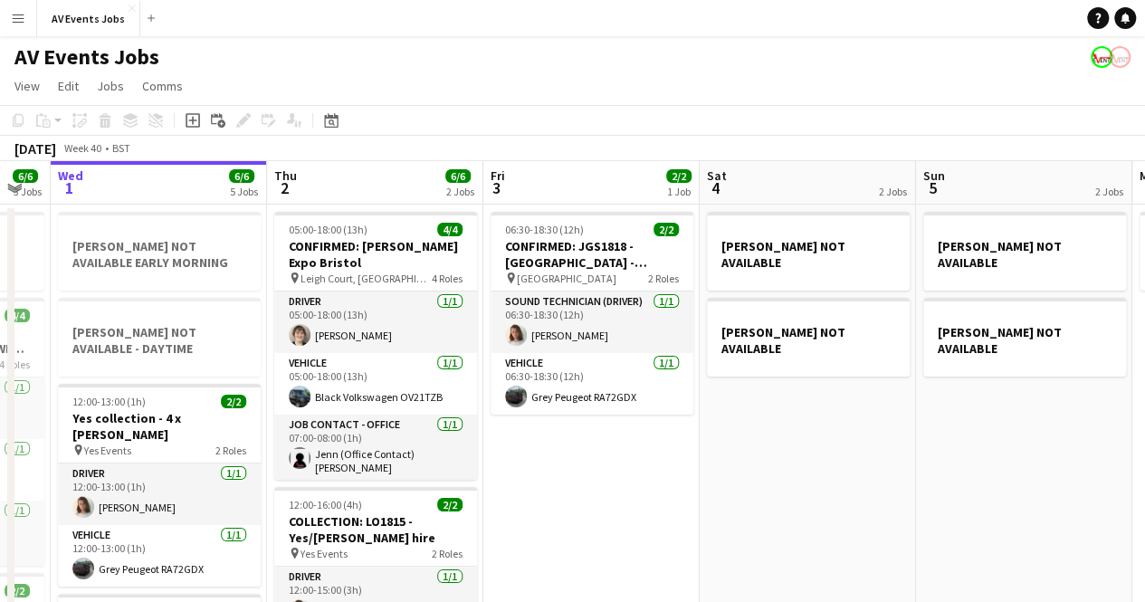
drag, startPoint x: 564, startPoint y: 455, endPoint x: 631, endPoint y: 455, distance: 67.0
